Goal: Check status: Check status

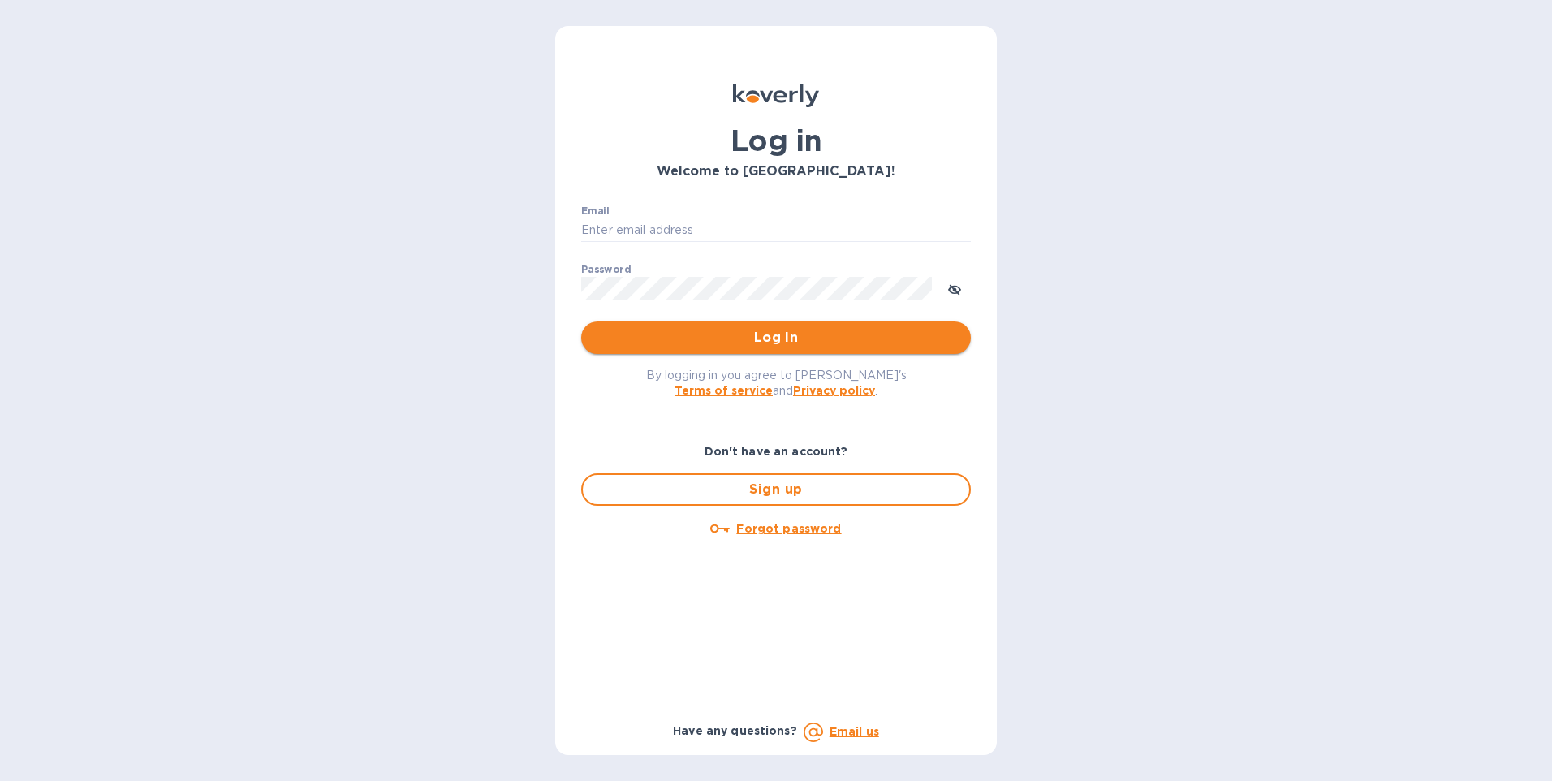
type input "gzall@zallandsons.com"
click at [698, 331] on span "Log in" at bounding box center [776, 337] width 364 height 19
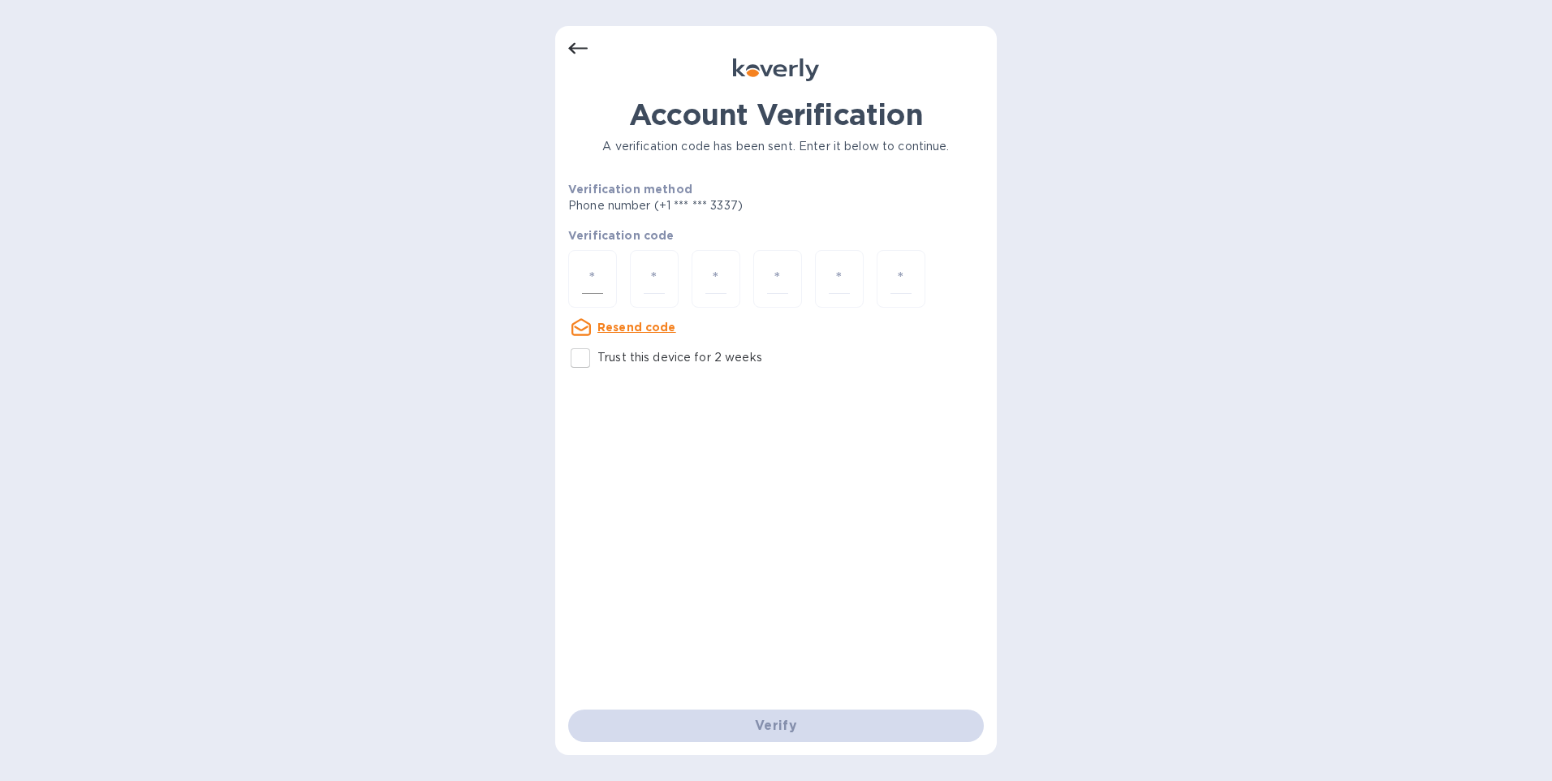
click at [609, 276] on div at bounding box center [592, 279] width 49 height 58
type input "4"
type input "6"
type input "1"
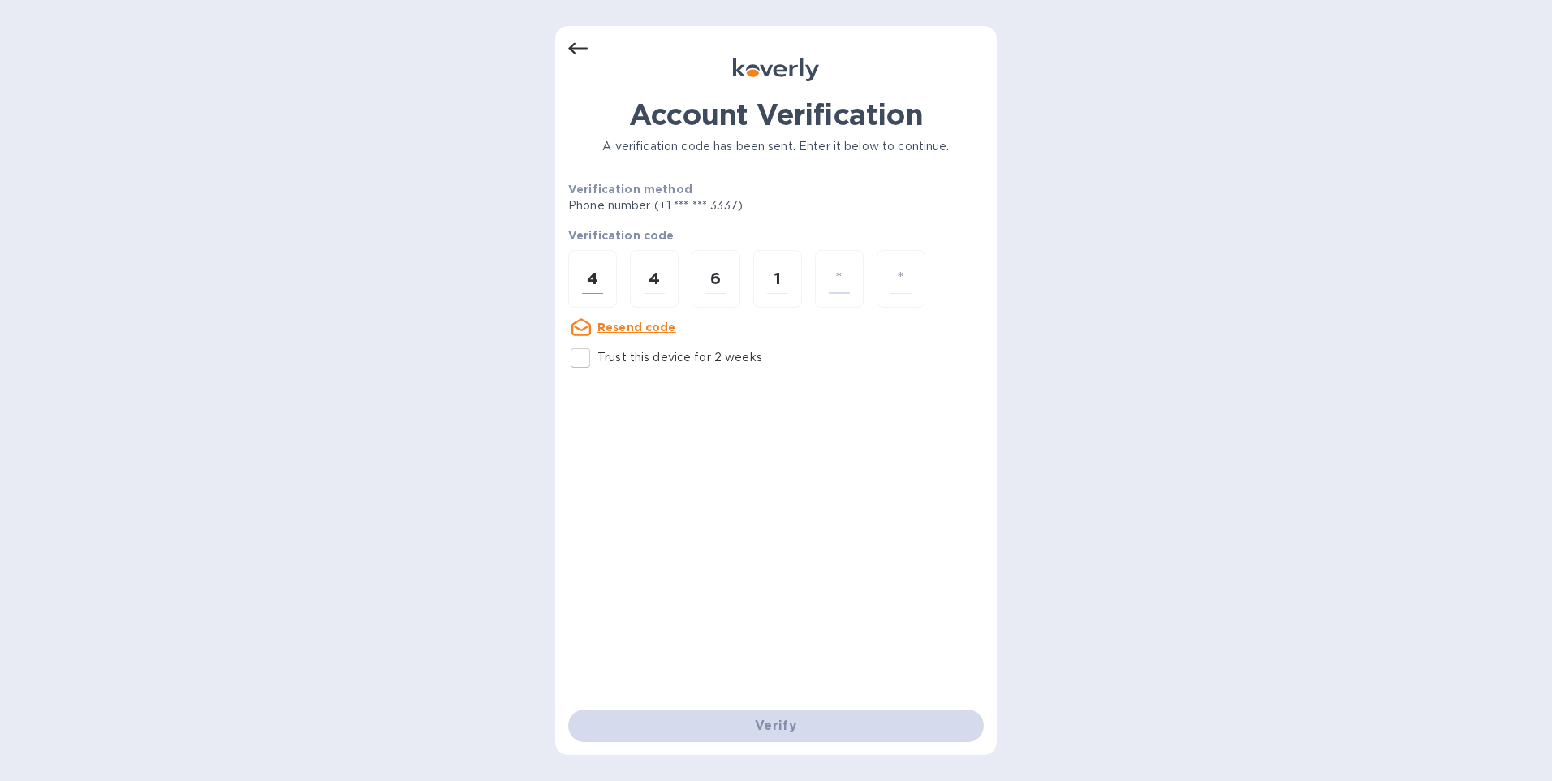
type input "6"
type input "5"
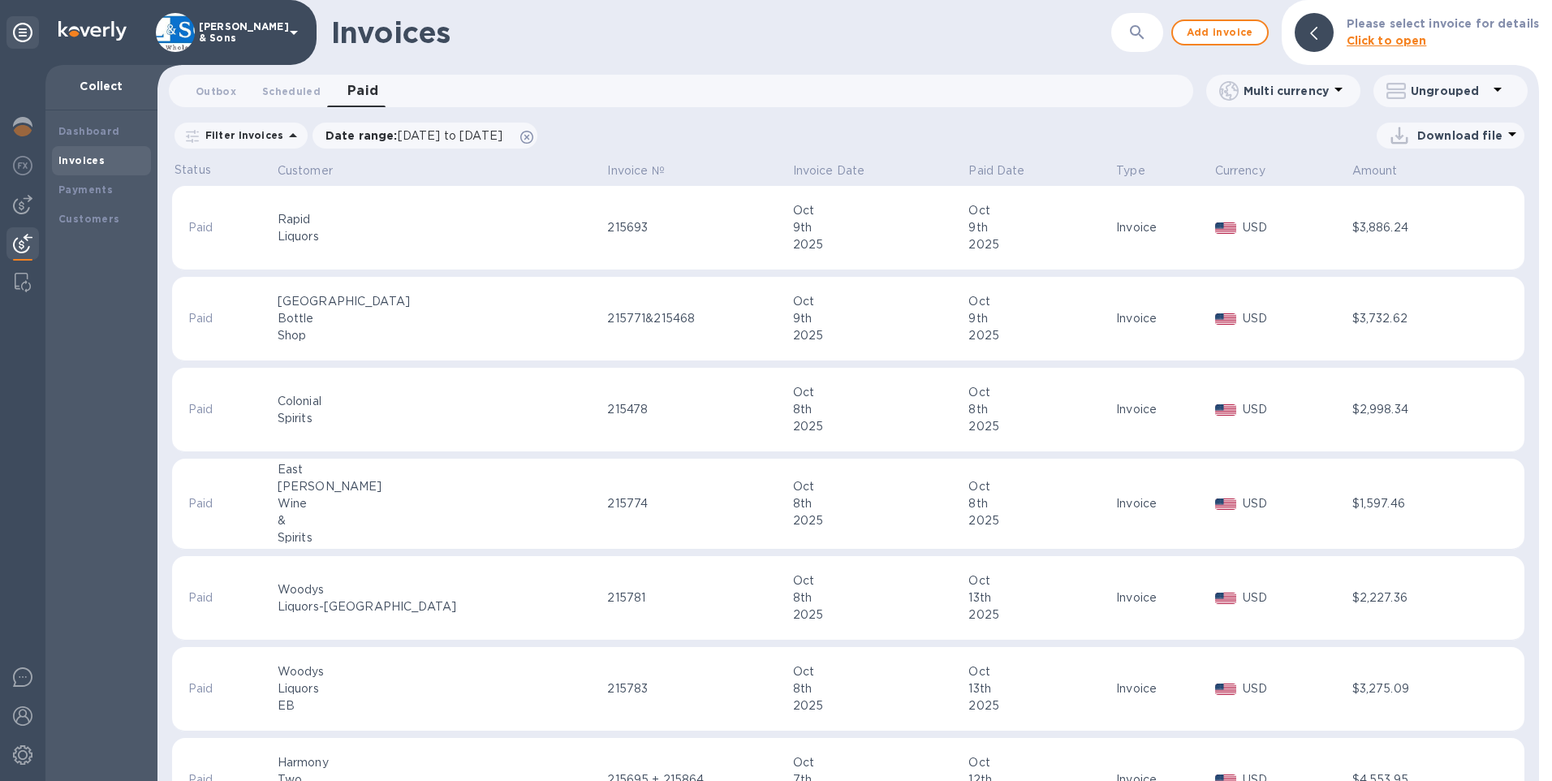
click at [21, 241] on img at bounding box center [22, 243] width 19 height 19
click at [287, 83] on span "Scheduled 0" at bounding box center [291, 91] width 58 height 17
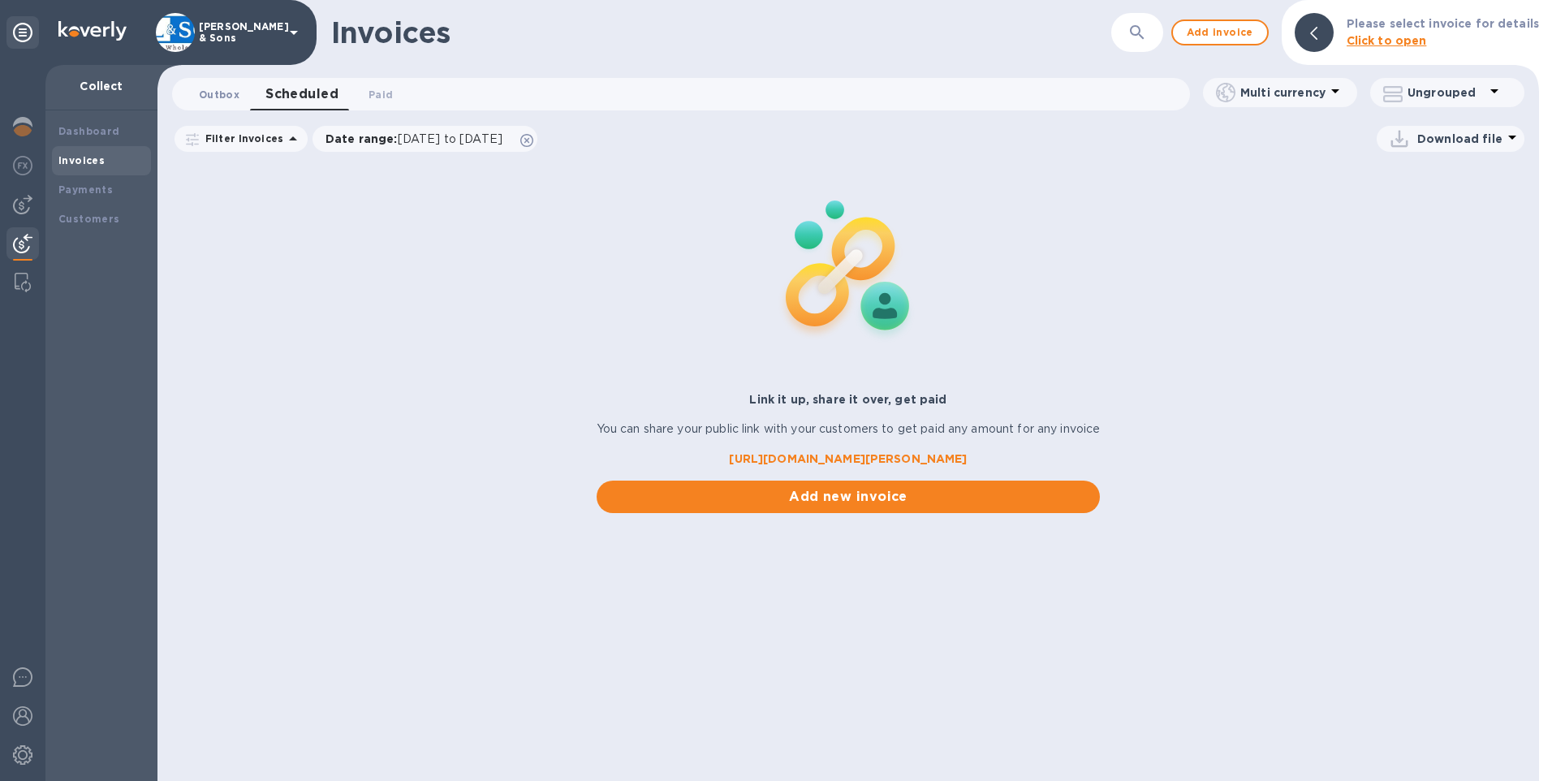
click at [219, 95] on span "Outbox 0" at bounding box center [219, 94] width 41 height 17
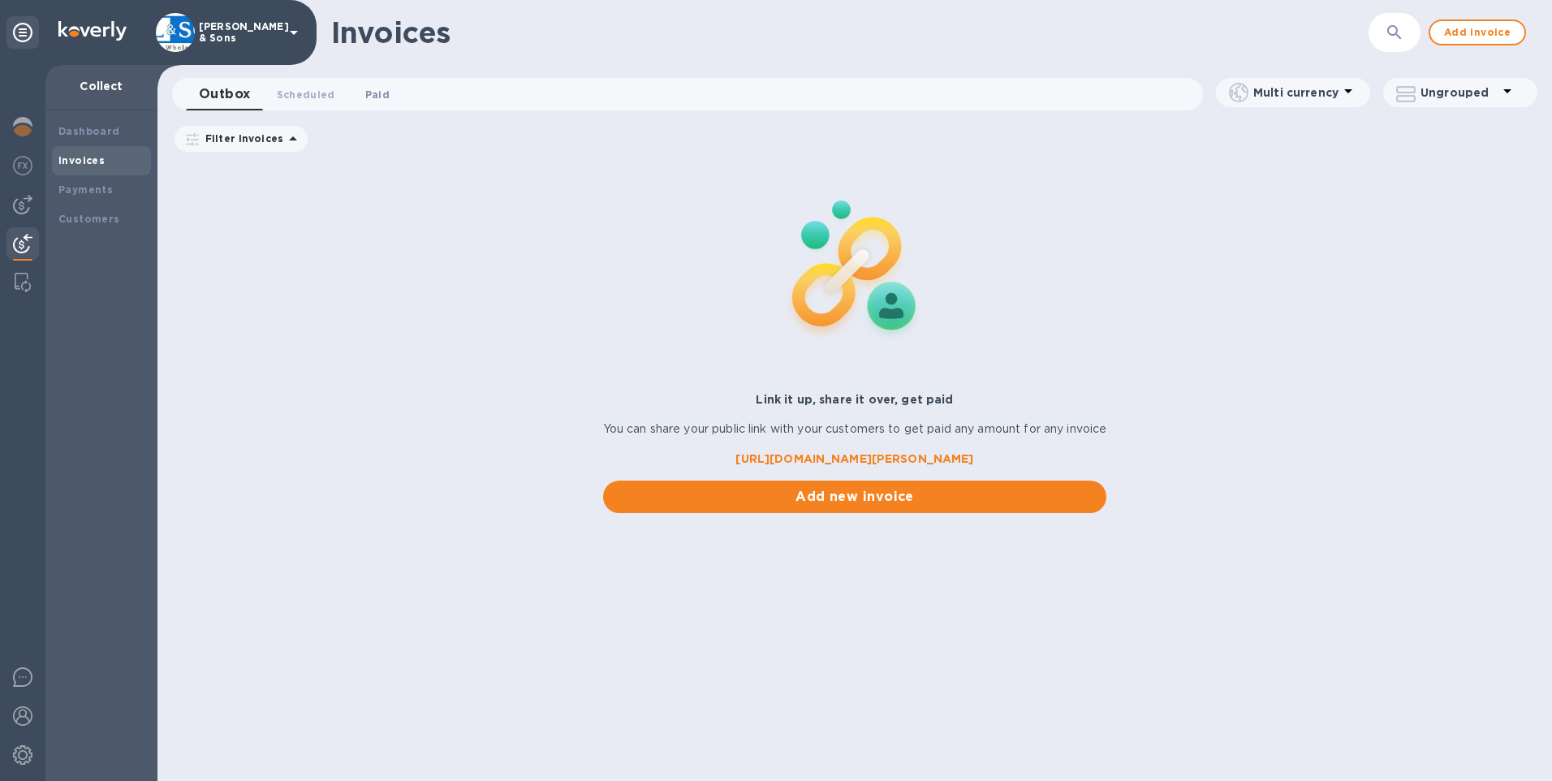
click at [367, 94] on span "Paid 0" at bounding box center [377, 94] width 24 height 17
